Goal: Task Accomplishment & Management: Complete application form

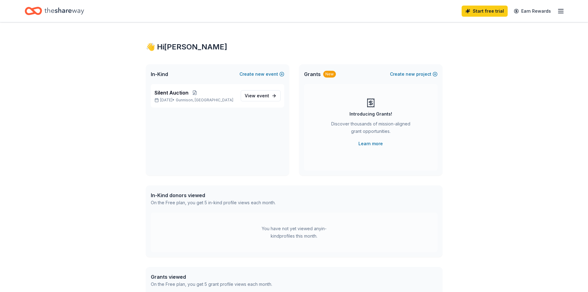
click at [62, 10] on icon "Home" at bounding box center [64, 11] width 40 height 13
click at [561, 14] on icon "button" at bounding box center [560, 10] width 7 height 7
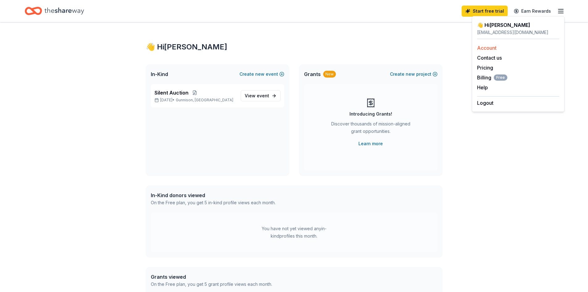
click at [492, 50] on link "Account" at bounding box center [486, 48] width 19 height 6
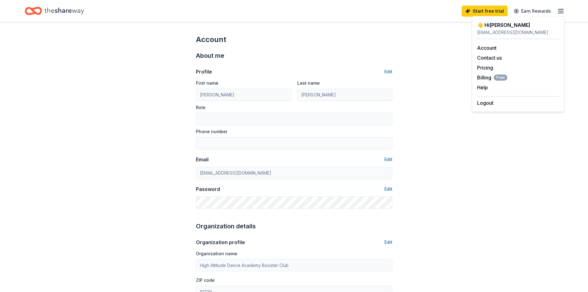
click at [56, 16] on icon "Home" at bounding box center [64, 11] width 40 height 13
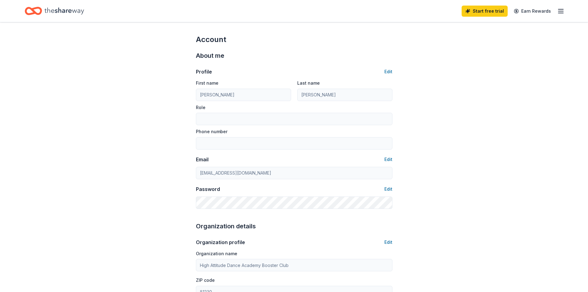
click at [50, 11] on icon "Home" at bounding box center [64, 11] width 40 height 13
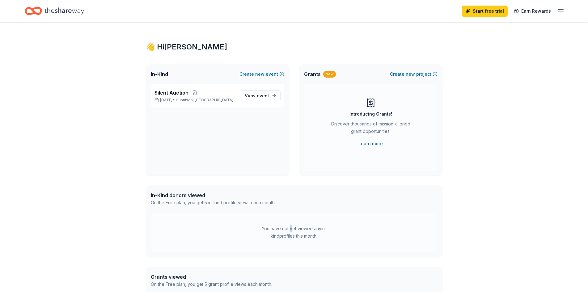
click at [286, 220] on div "You have not yet viewed any in-kind profiles this month." at bounding box center [294, 232] width 287 height 40
click at [287, 230] on div "You have not yet viewed any in-kind profiles this month." at bounding box center [293, 232] width 77 height 15
click at [251, 94] on span "View event" at bounding box center [257, 95] width 24 height 7
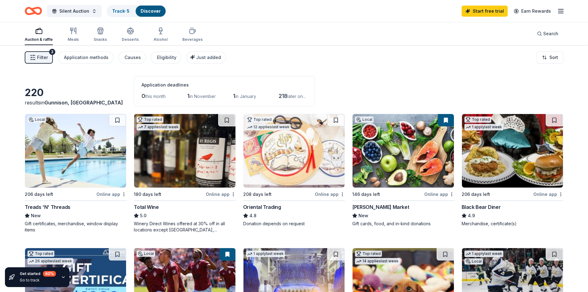
click at [111, 196] on div "Online app" at bounding box center [111, 194] width 30 height 8
click at [117, 120] on button at bounding box center [117, 120] width 17 height 12
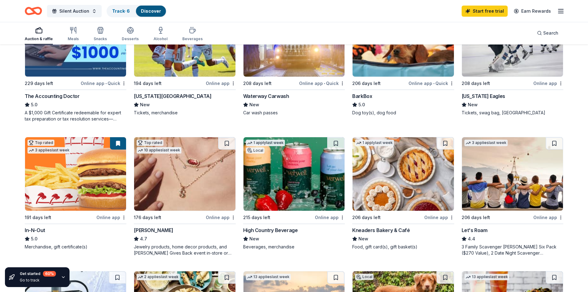
scroll to position [247, 0]
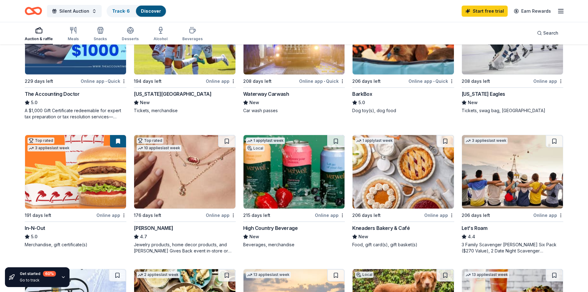
click at [491, 95] on div "Colorado Eagles" at bounding box center [483, 93] width 44 height 7
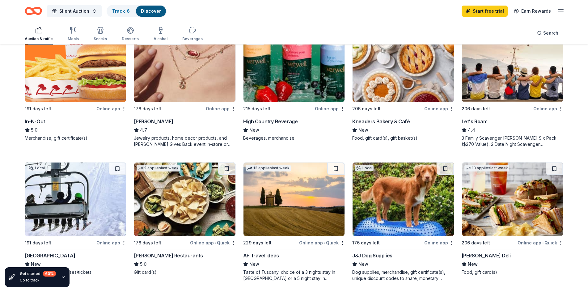
scroll to position [371, 0]
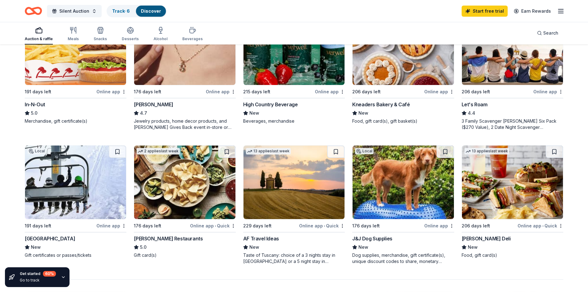
click at [78, 202] on img at bounding box center [75, 182] width 101 height 74
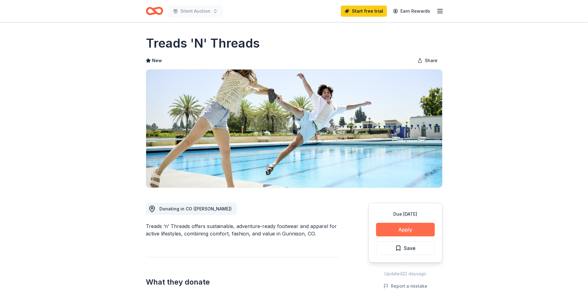
click at [394, 229] on button "Apply" at bounding box center [405, 230] width 59 height 14
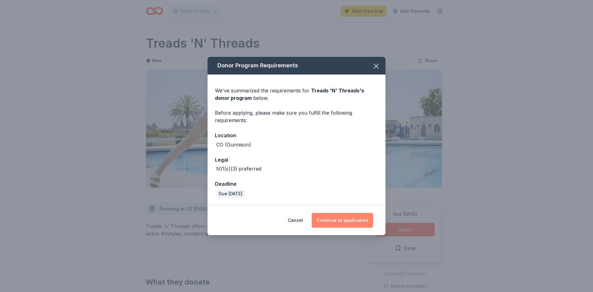
click at [360, 220] on button "Continue to application" at bounding box center [342, 220] width 61 height 15
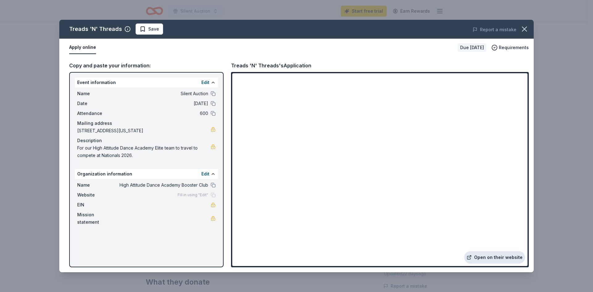
click at [486, 259] on link "Open on their website" at bounding box center [494, 257] width 61 height 12
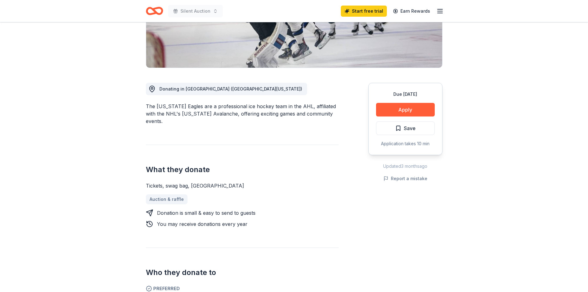
scroll to position [124, 0]
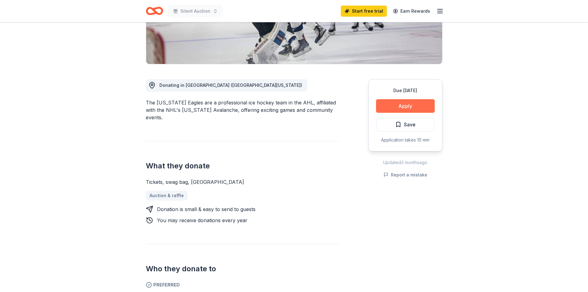
click at [403, 110] on button "Apply" at bounding box center [405, 106] width 59 height 14
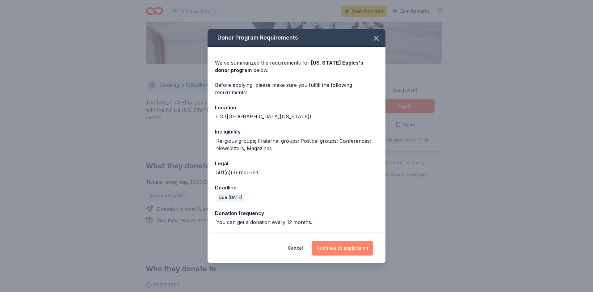
click at [333, 247] on button "Continue to application" at bounding box center [342, 248] width 61 height 15
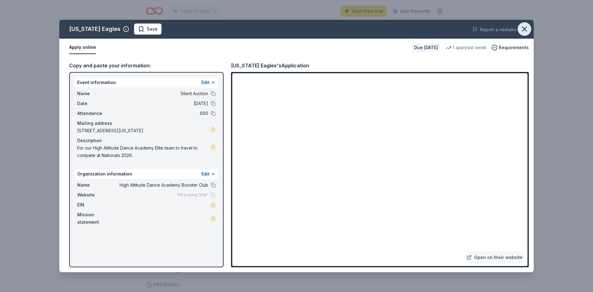
click at [524, 30] on icon "button" at bounding box center [524, 29] width 9 height 9
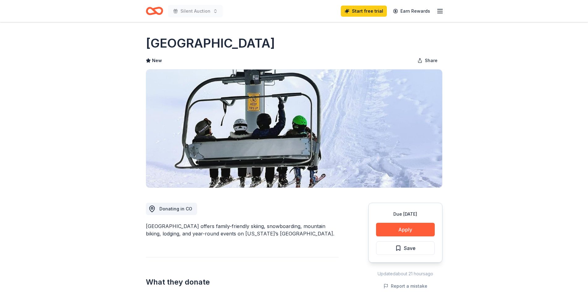
scroll to position [62, 0]
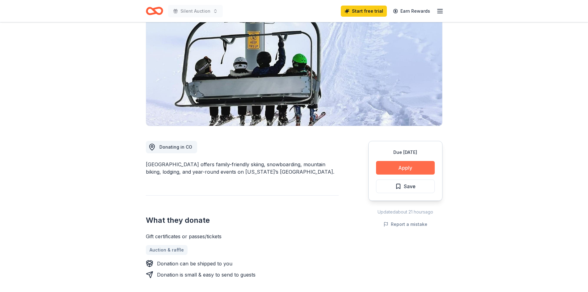
click at [409, 167] on button "Apply" at bounding box center [405, 168] width 59 height 14
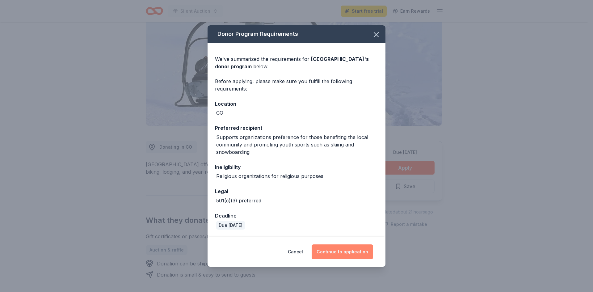
click at [348, 253] on button "Continue to application" at bounding box center [342, 251] width 61 height 15
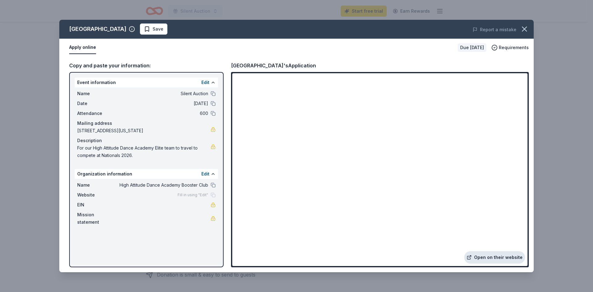
click at [494, 256] on link "Open on their website" at bounding box center [494, 257] width 61 height 12
click at [528, 31] on icon "button" at bounding box center [524, 29] width 9 height 9
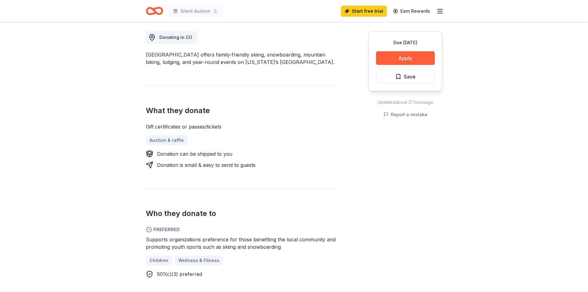
scroll to position [185, 0]
